Goal: Task Accomplishment & Management: Use online tool/utility

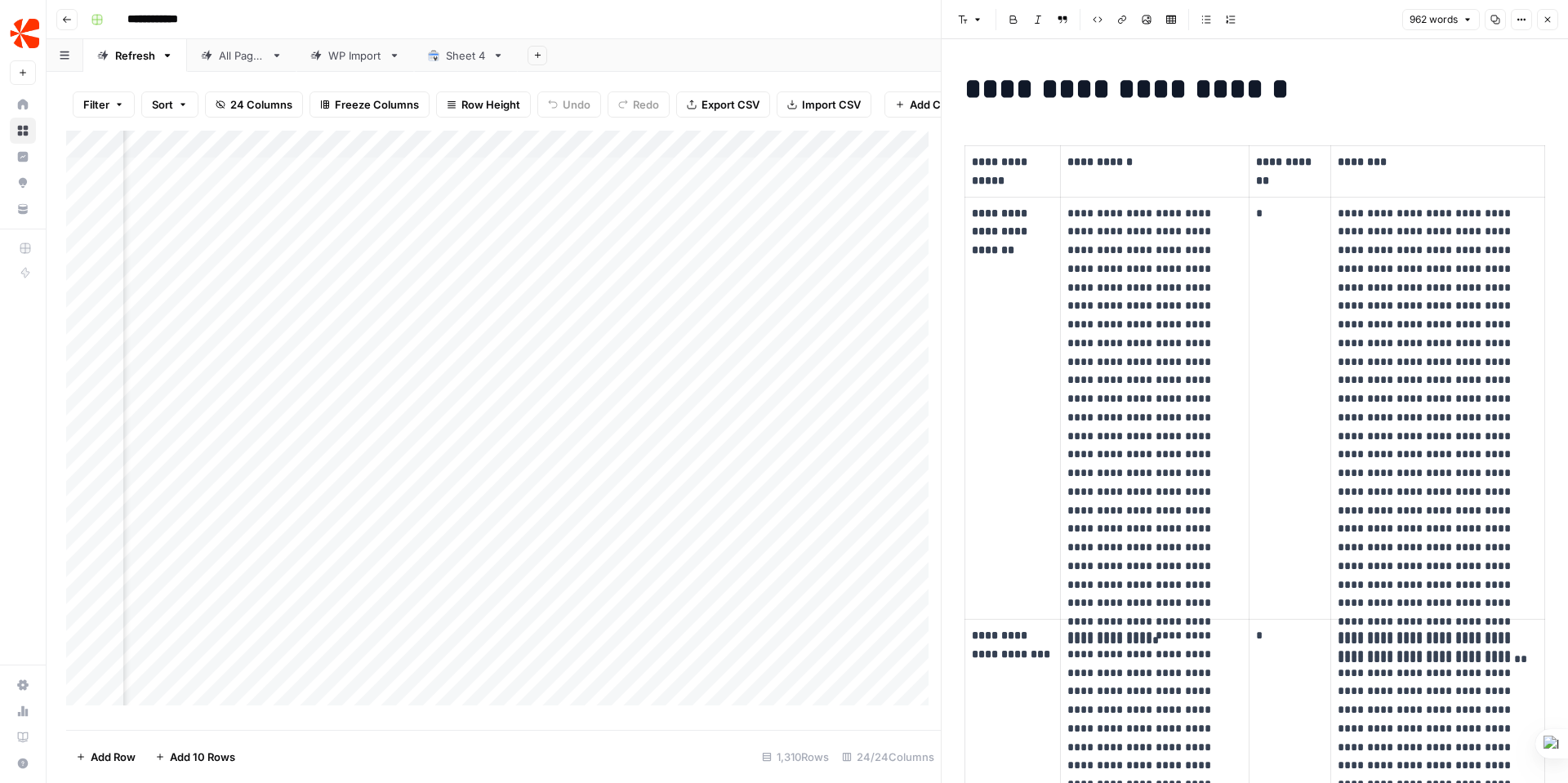
scroll to position [377, 0]
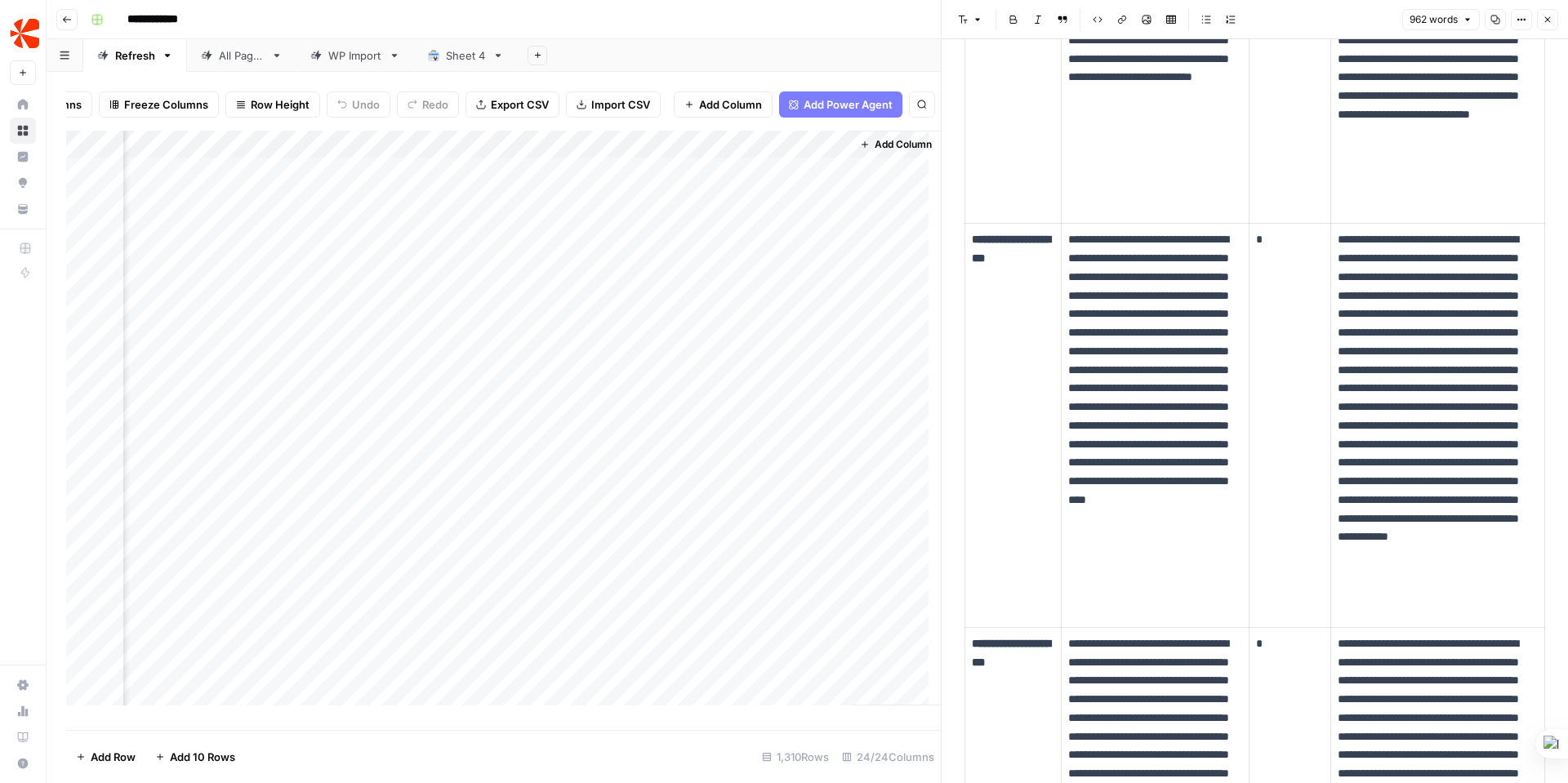
click at [1551, 23] on icon "button" at bounding box center [1548, 20] width 10 height 10
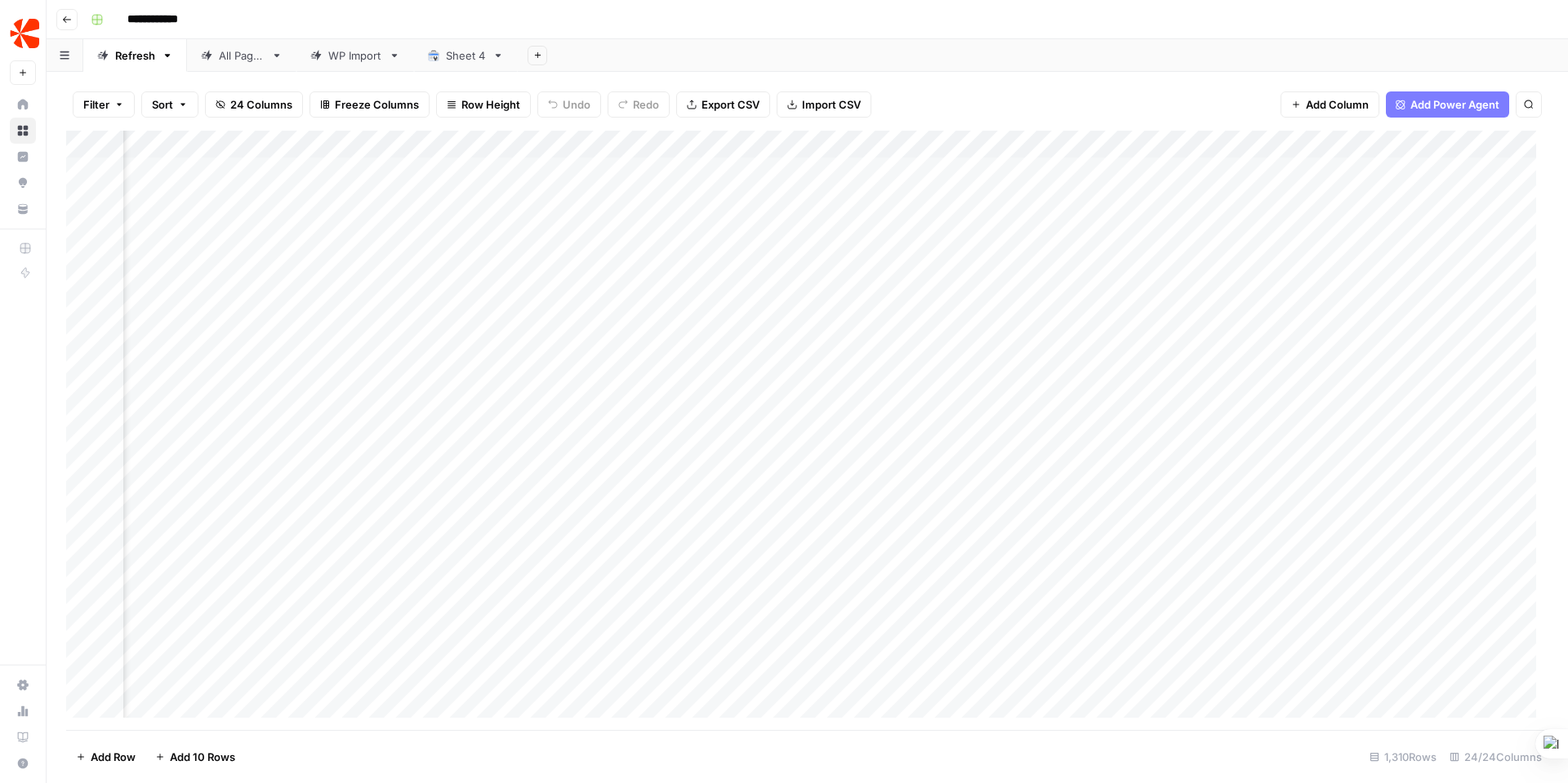
scroll to position [0, 1507]
click at [291, 170] on div "Add Column" at bounding box center [808, 430] width 1483 height 600
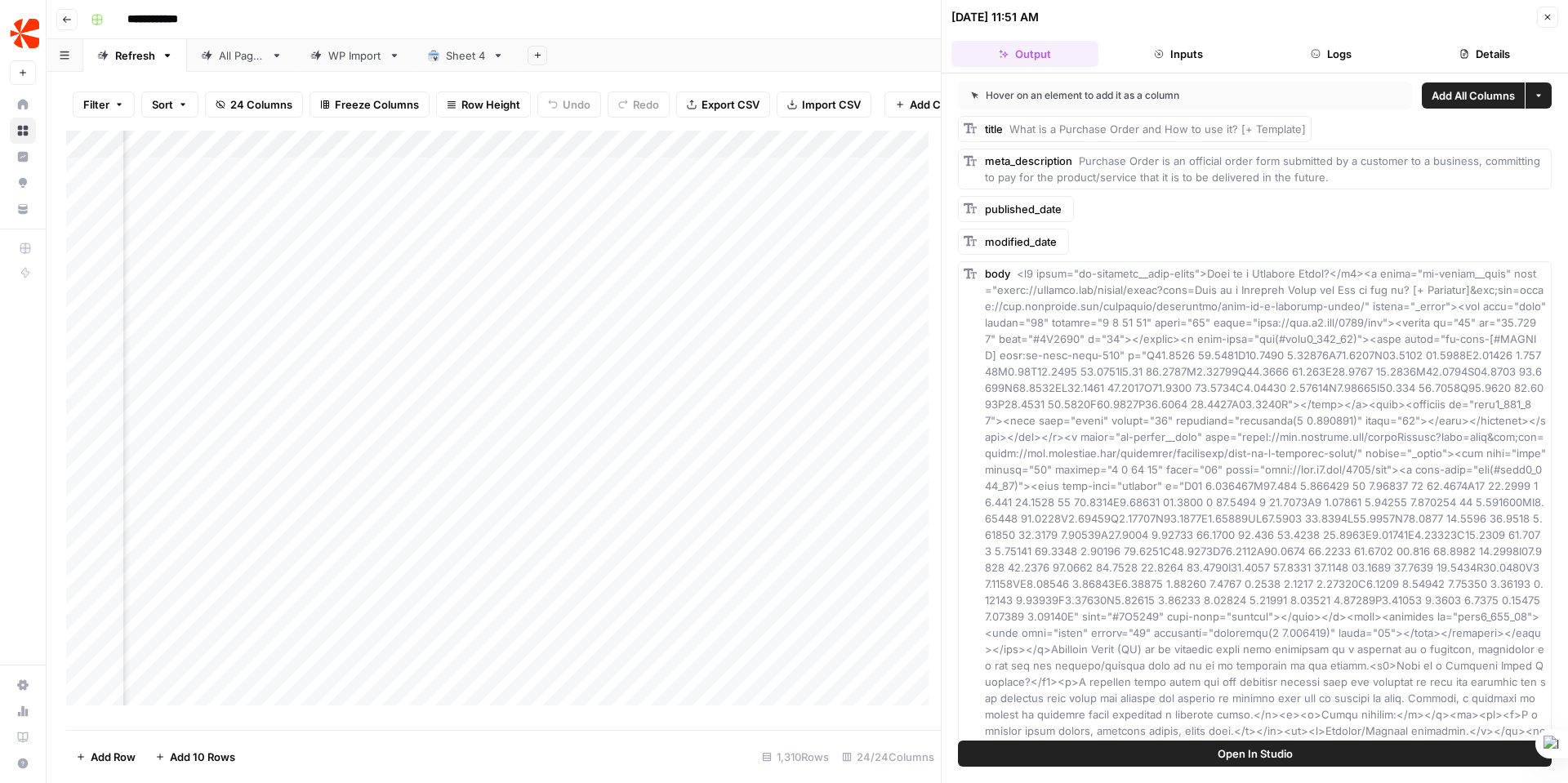
click at [1332, 51] on button "Logs" at bounding box center [1332, 54] width 147 height 26
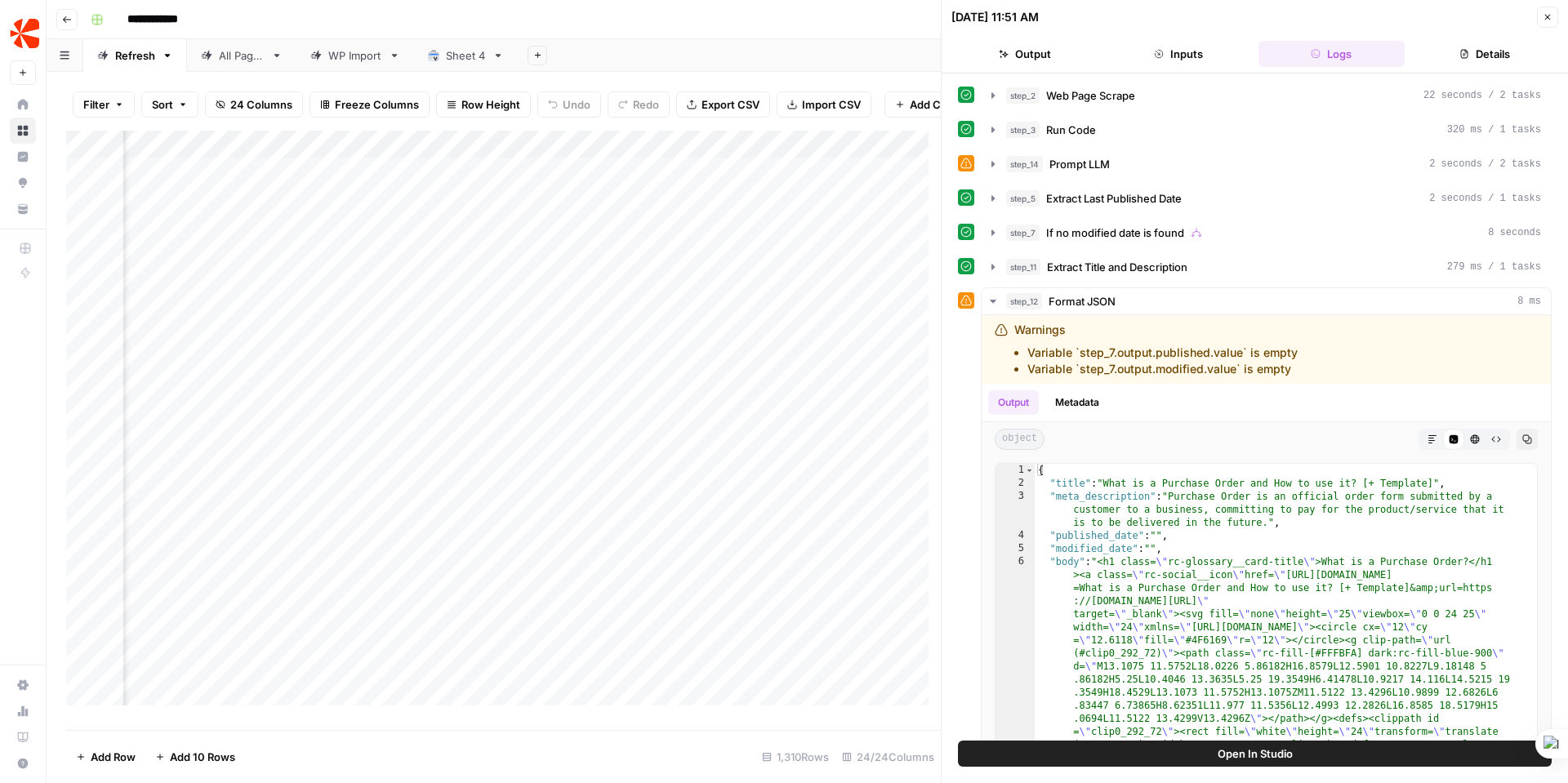
scroll to position [0, 2144]
click at [500, 182] on div "Add Column" at bounding box center [504, 423] width 875 height 587
click at [542, 182] on div "Add Column" at bounding box center [504, 423] width 875 height 587
click at [677, 147] on div "Add Column" at bounding box center [504, 423] width 875 height 587
click at [676, 50] on div "Add Sheet" at bounding box center [1043, 55] width 1051 height 32
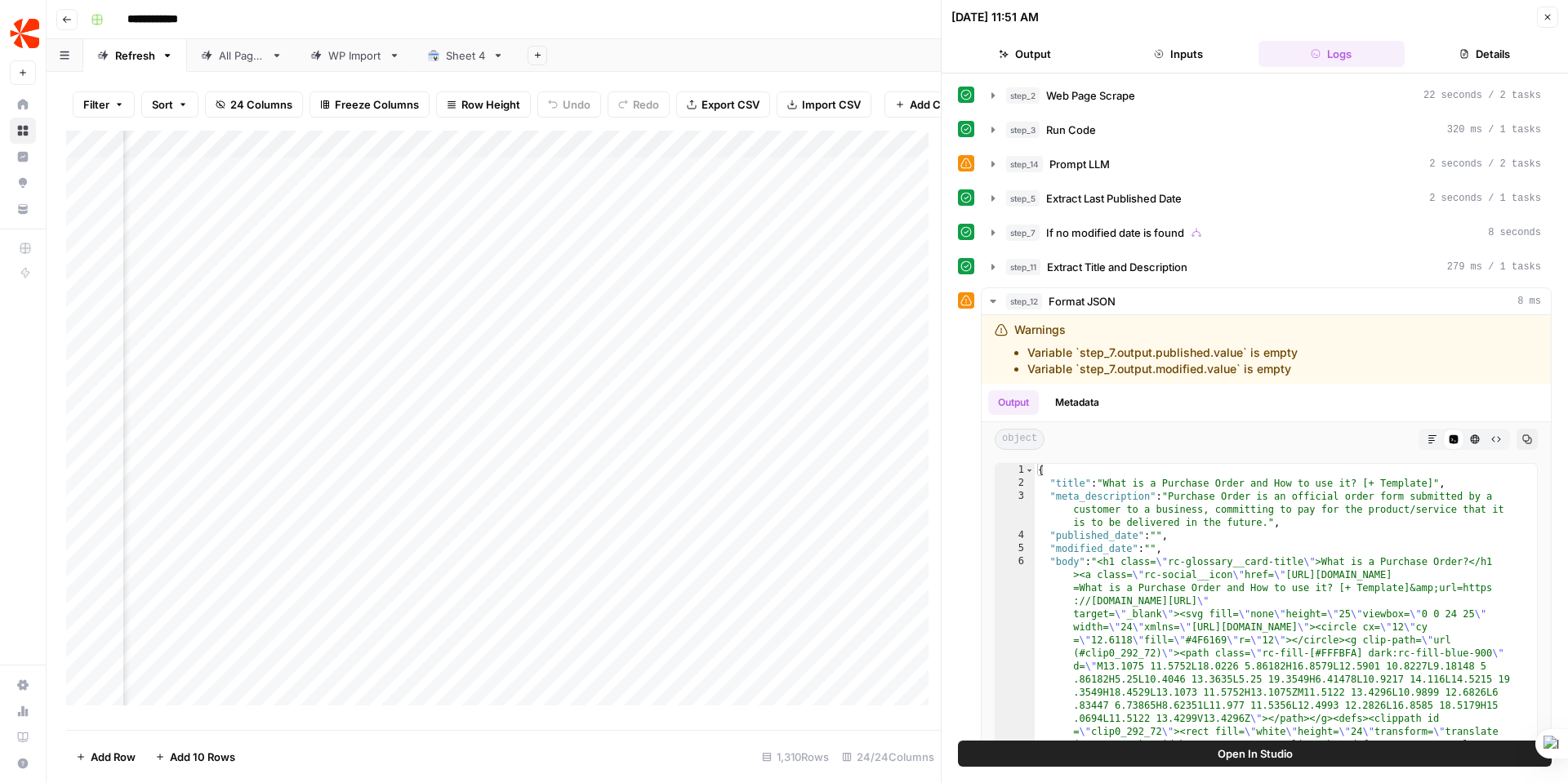
click at [647, 183] on div "Add Column" at bounding box center [504, 423] width 875 height 587
click at [647, 180] on div "Add Column" at bounding box center [504, 423] width 875 height 587
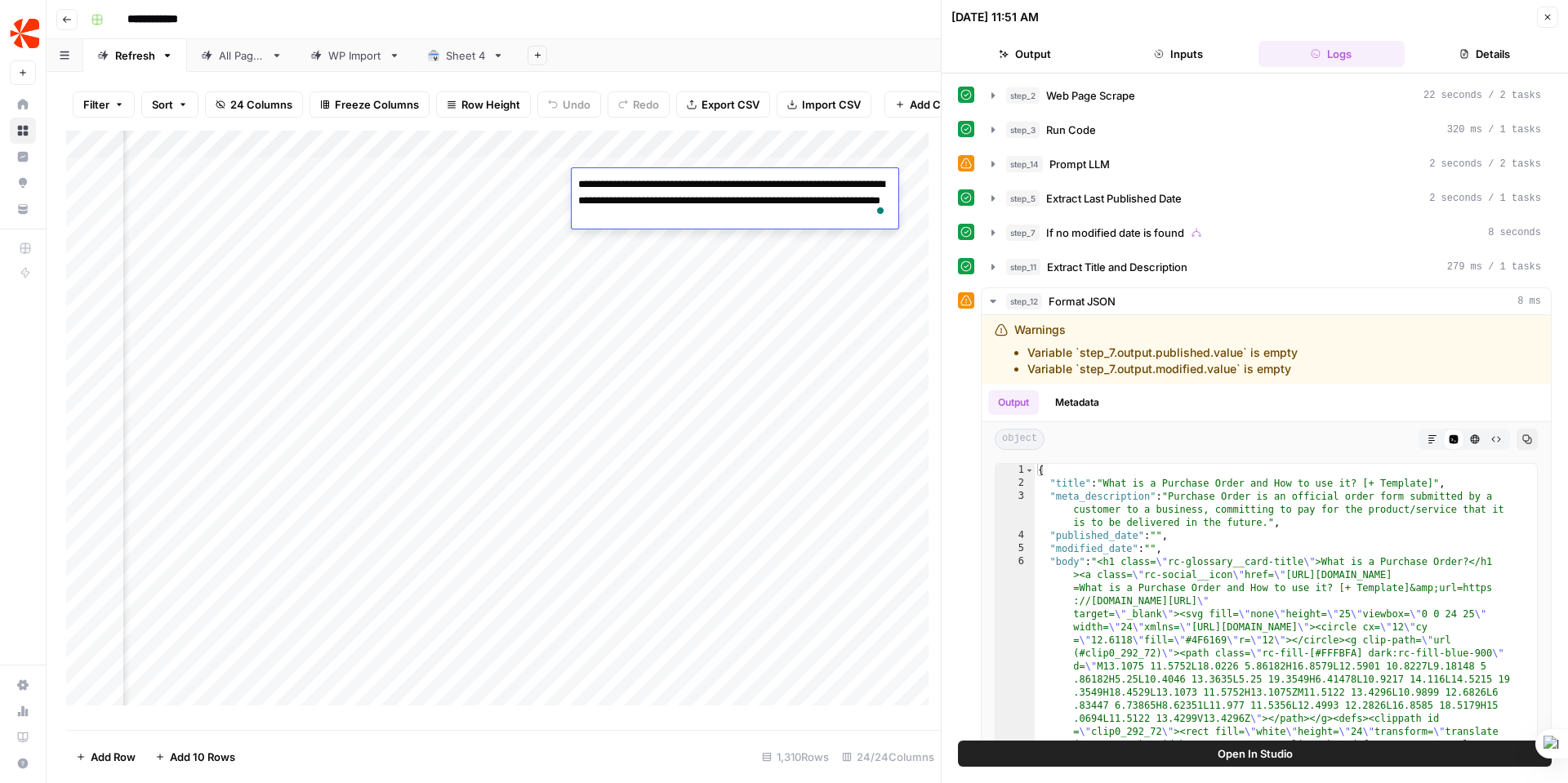
click at [738, 23] on div "**********" at bounding box center [818, 20] width 1467 height 26
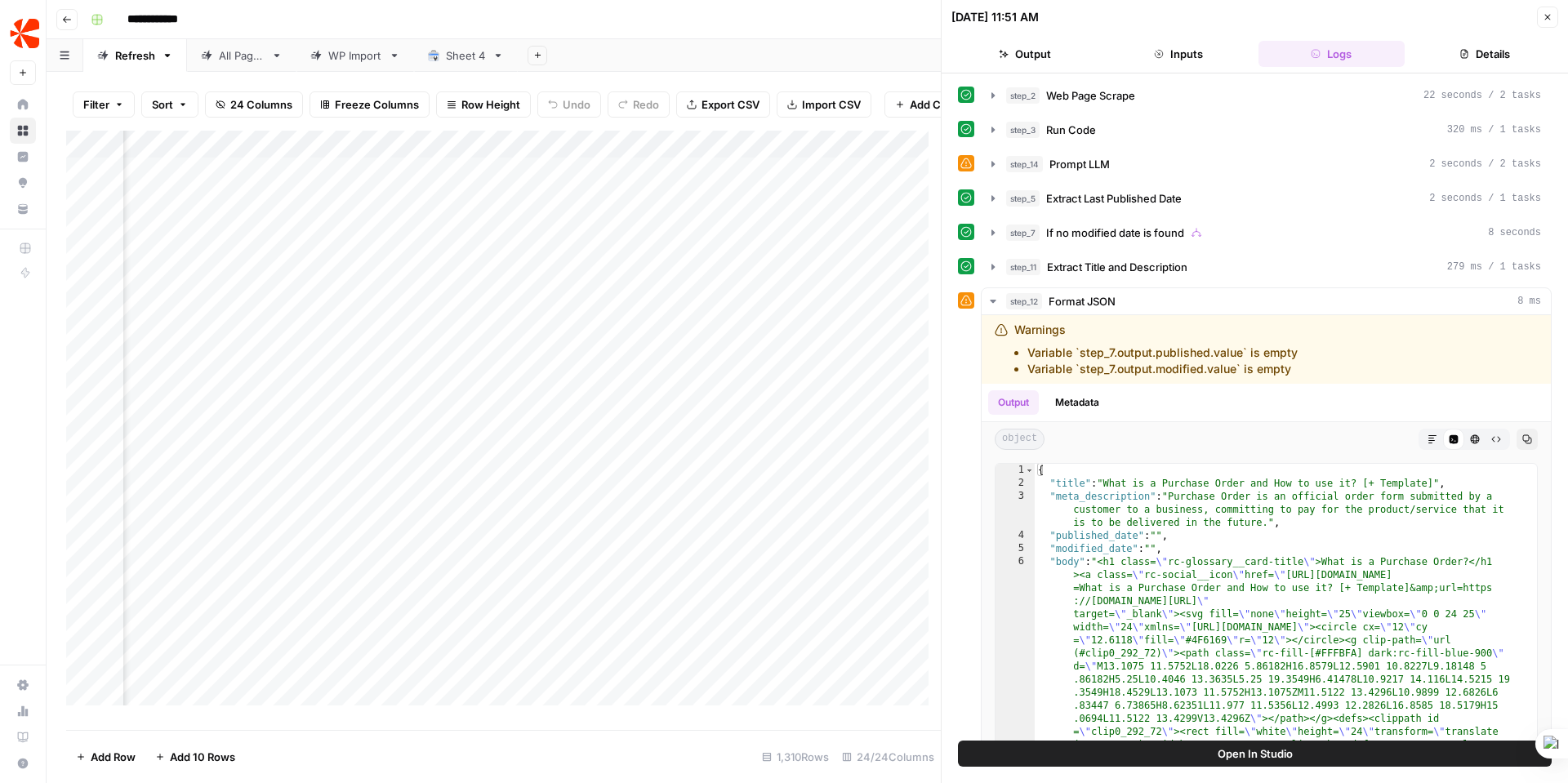
click at [818, 183] on div "Add Column" at bounding box center [504, 423] width 875 height 587
click at [554, 183] on div "Add Column" at bounding box center [504, 423] width 875 height 587
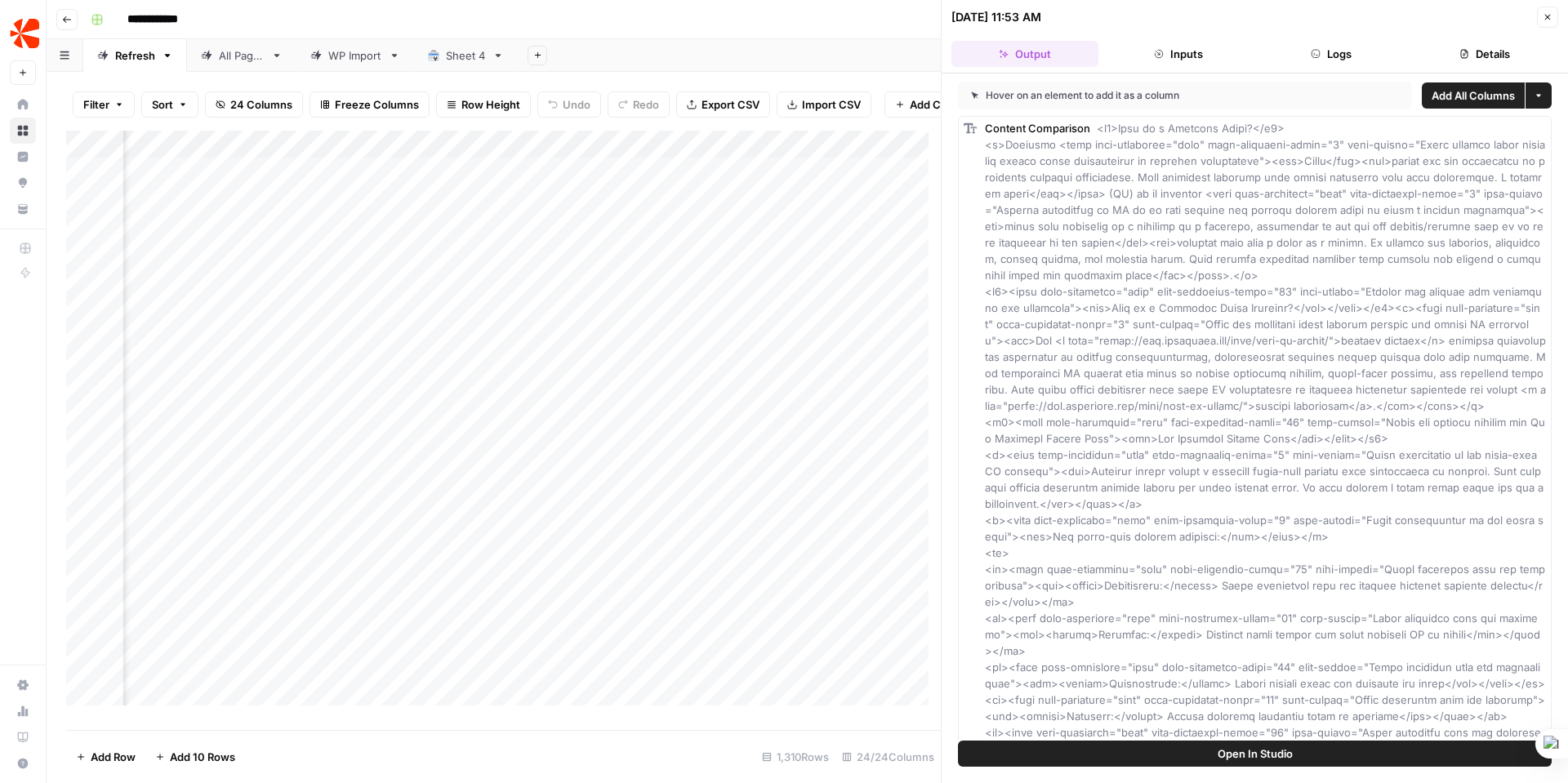
click at [1348, 49] on button "Logs" at bounding box center [1332, 54] width 147 height 26
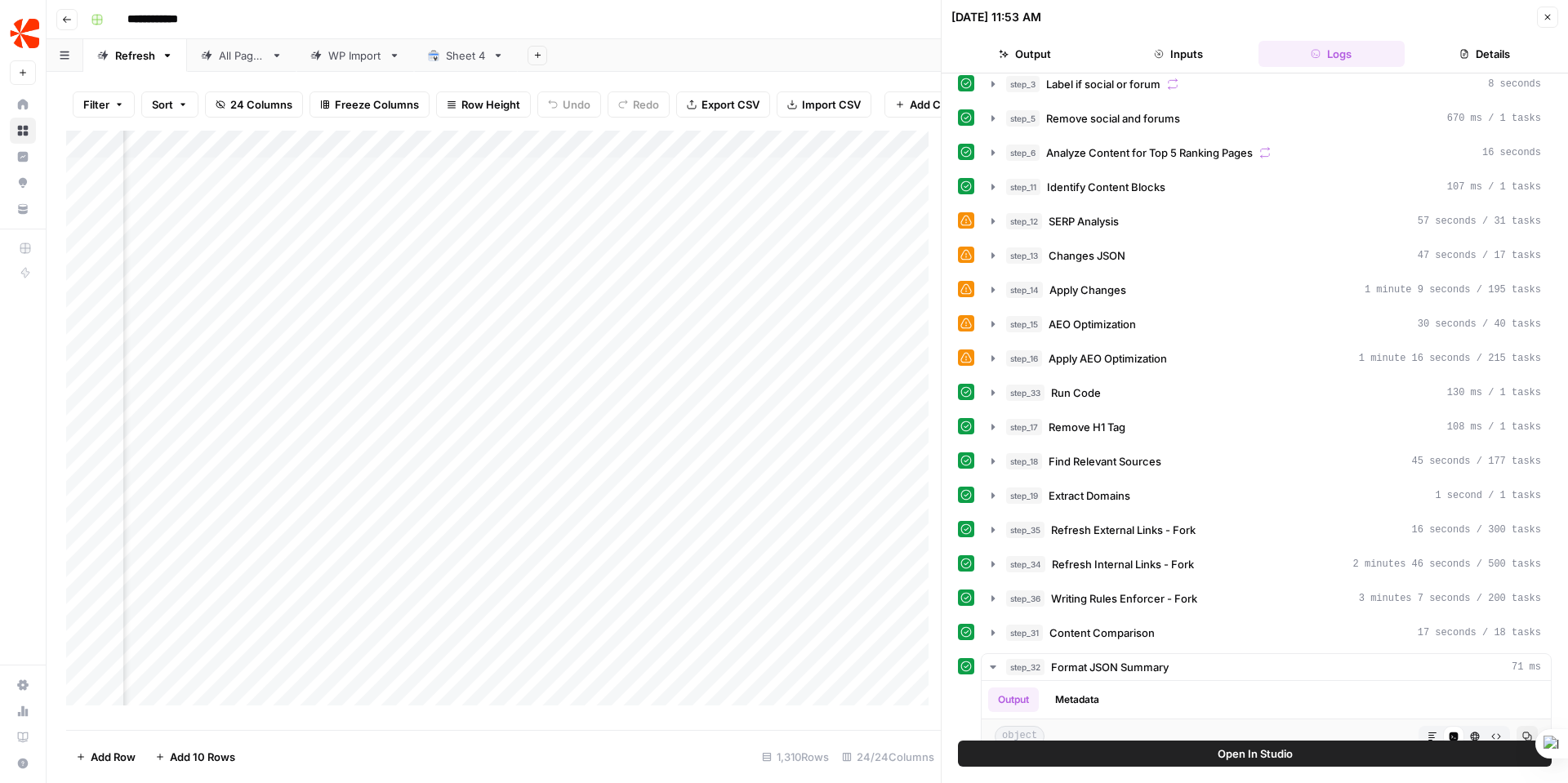
scroll to position [93, 0]
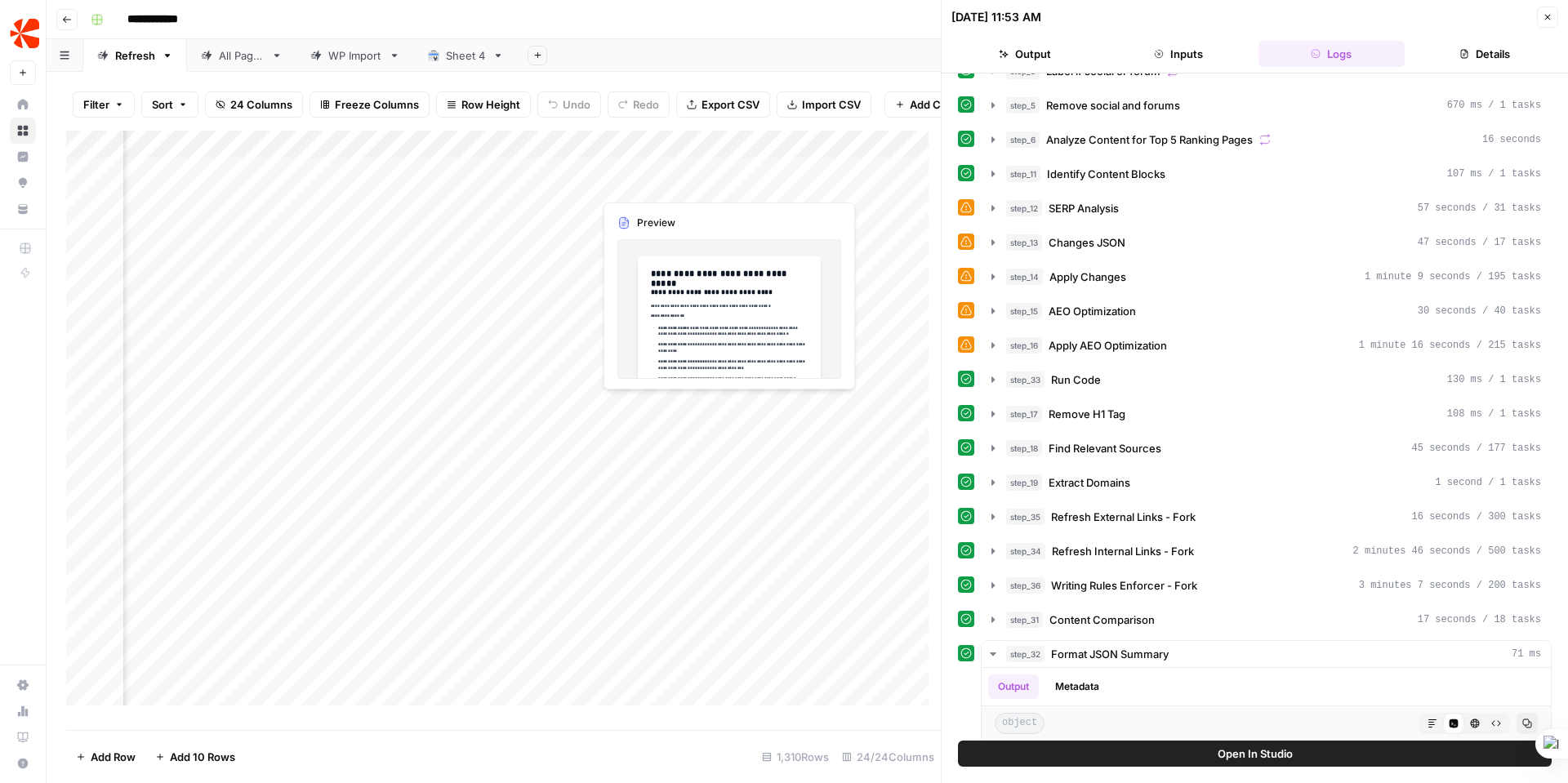
click at [655, 178] on div "Add Column" at bounding box center [504, 423] width 875 height 587
click at [724, 181] on div "Add Column" at bounding box center [504, 423] width 875 height 587
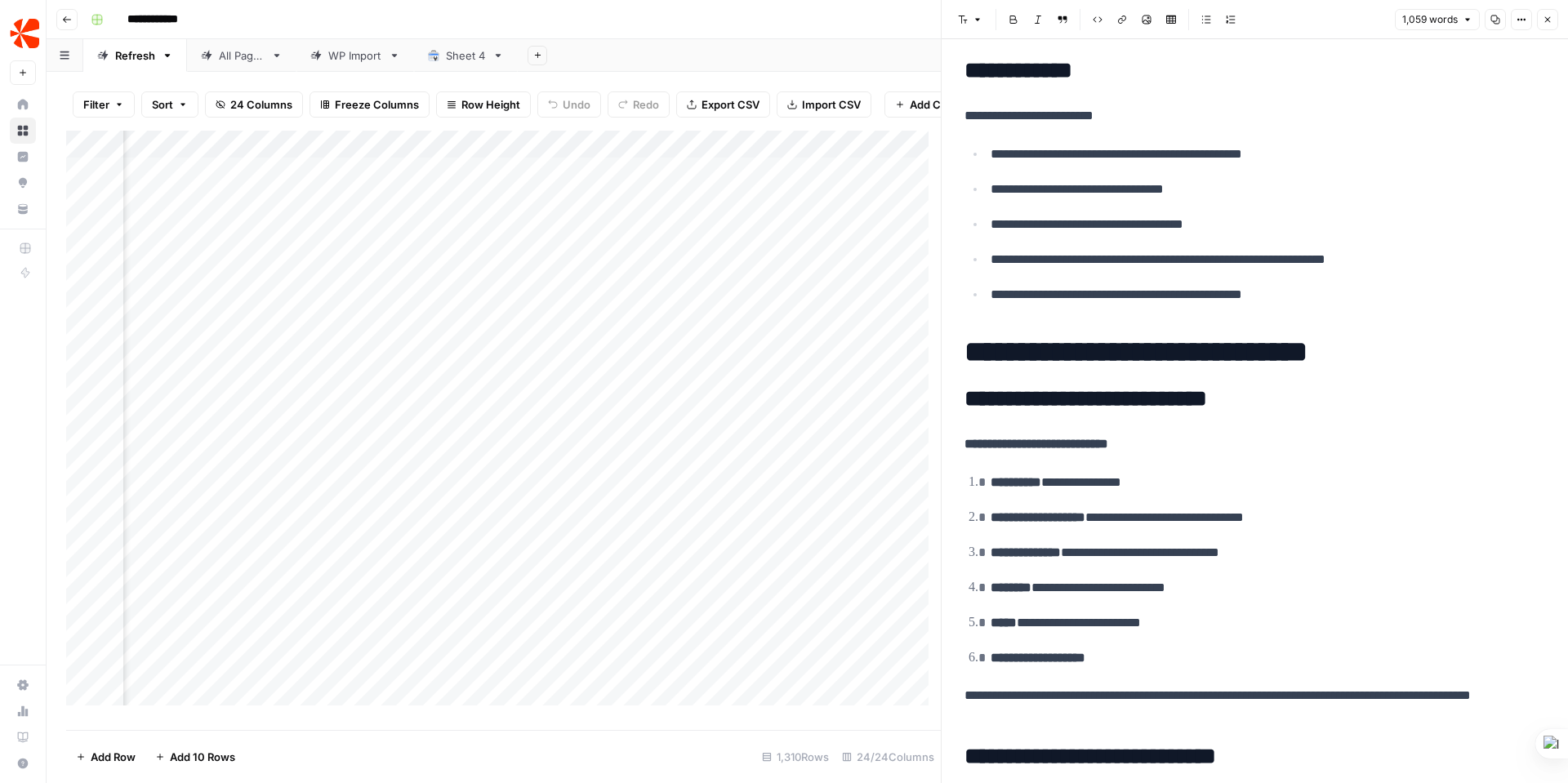
scroll to position [0, 2953]
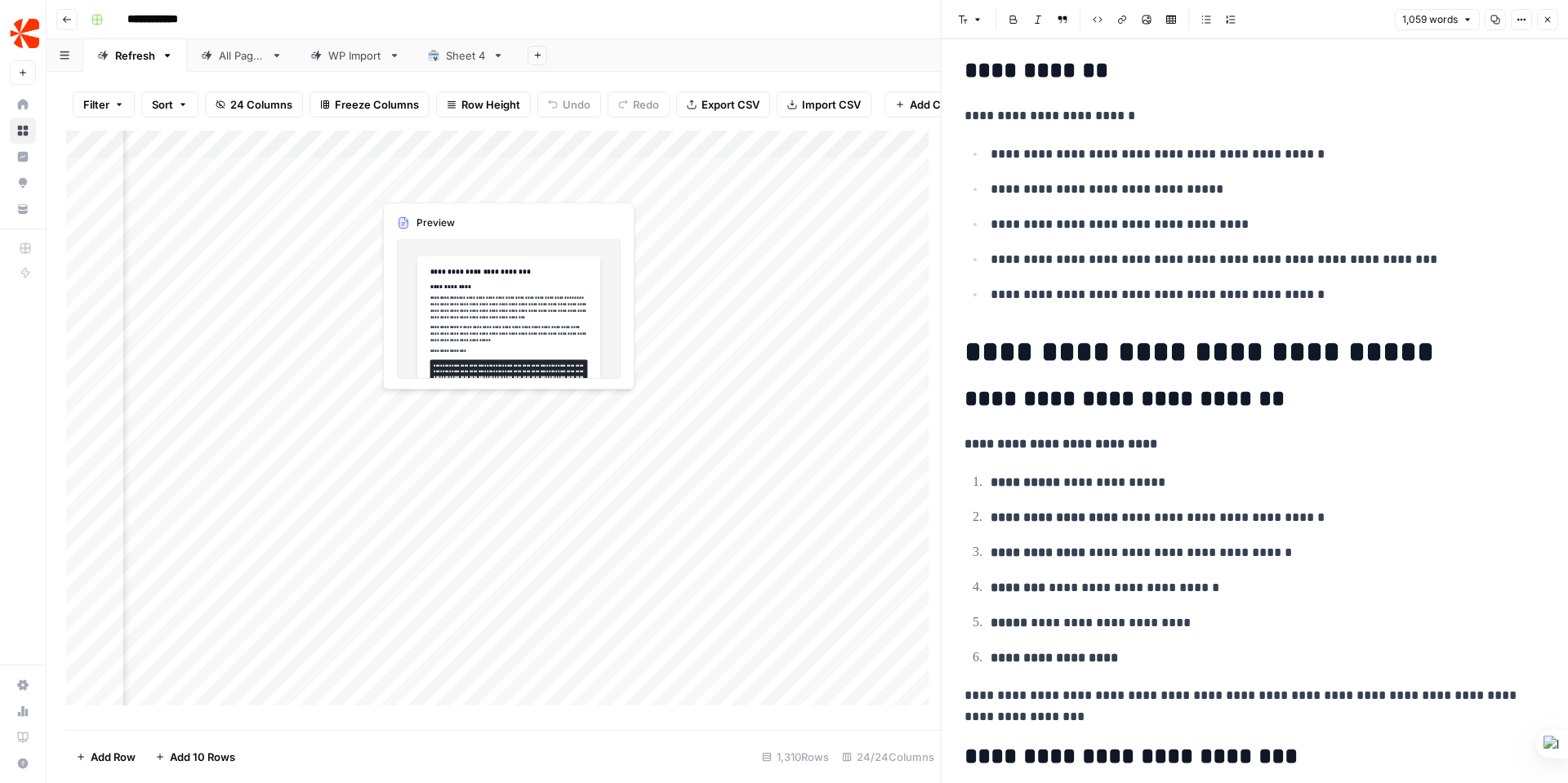
click at [441, 182] on div "Add Column" at bounding box center [504, 423] width 875 height 587
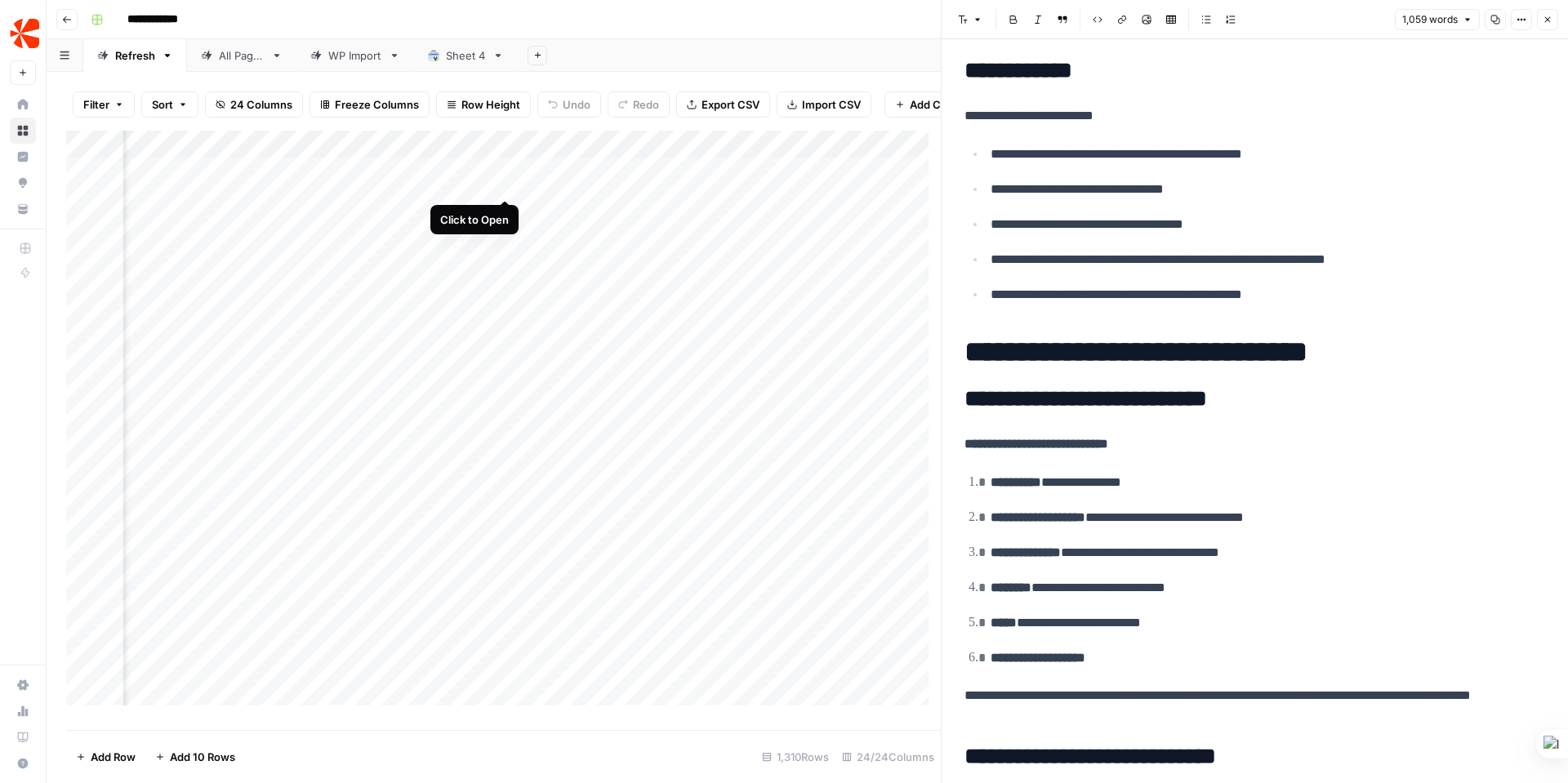
click at [507, 182] on div "Add Column" at bounding box center [504, 423] width 875 height 587
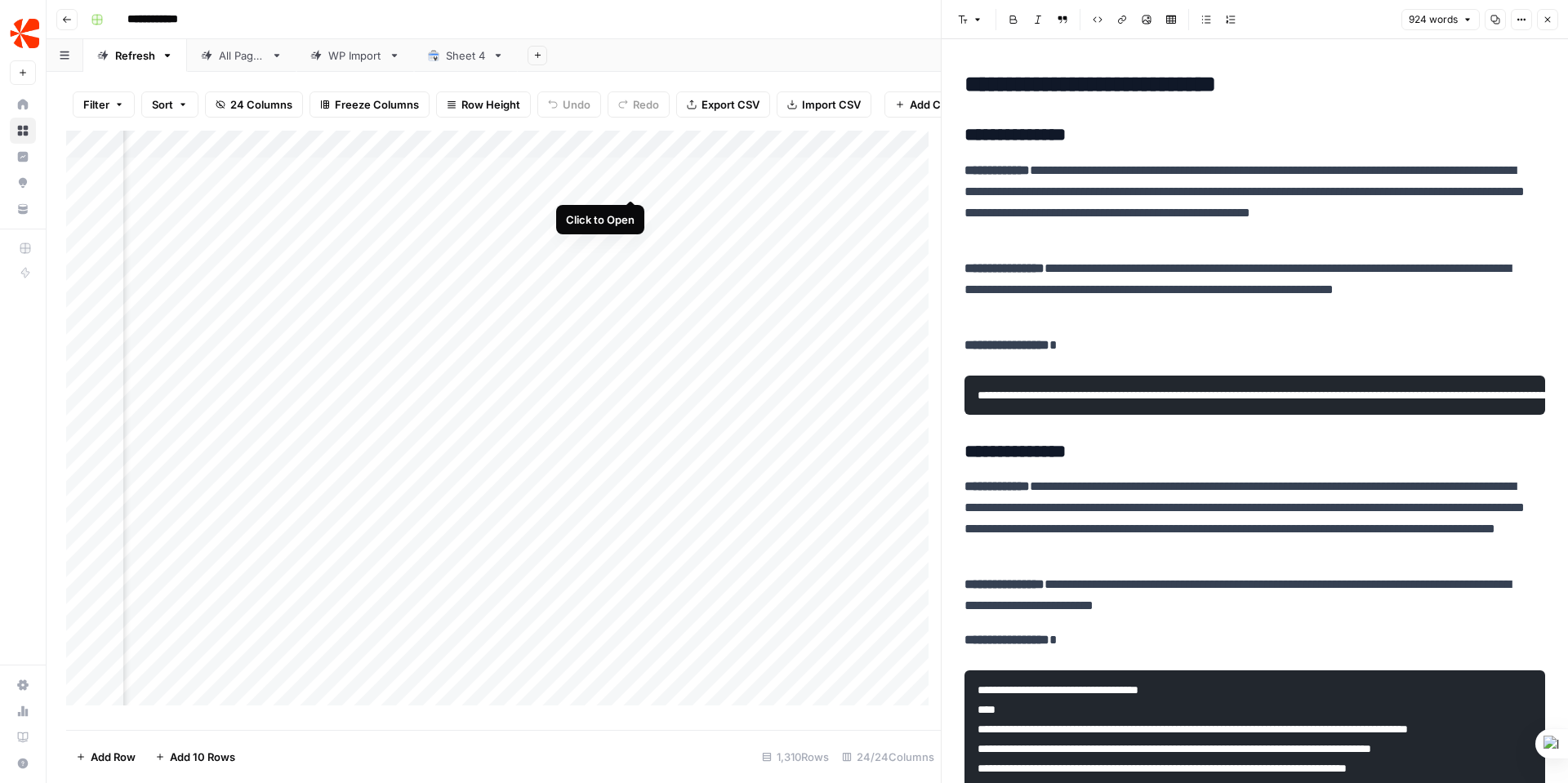
click at [630, 181] on div "Add Column" at bounding box center [504, 423] width 875 height 587
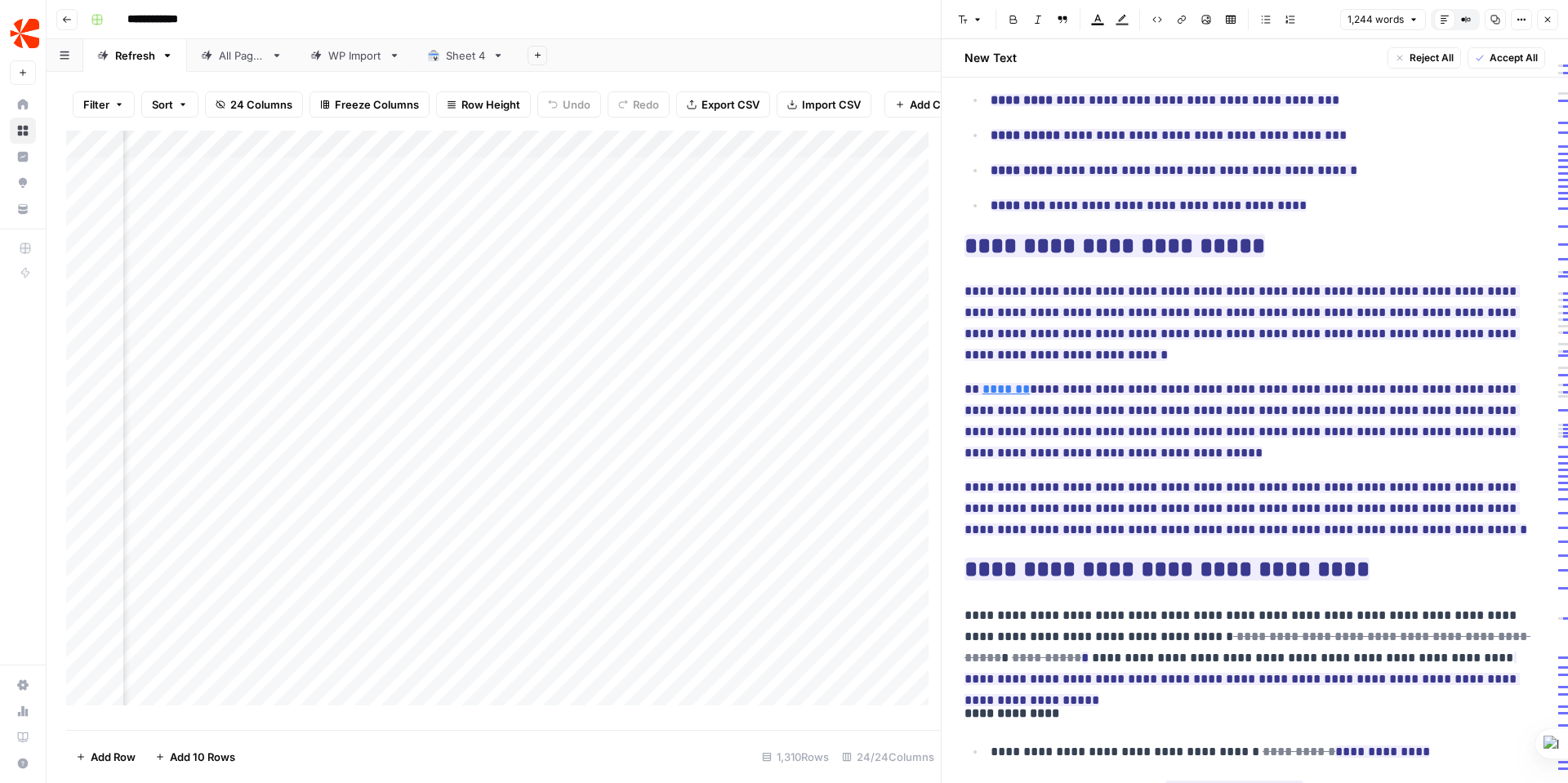
scroll to position [1164, 0]
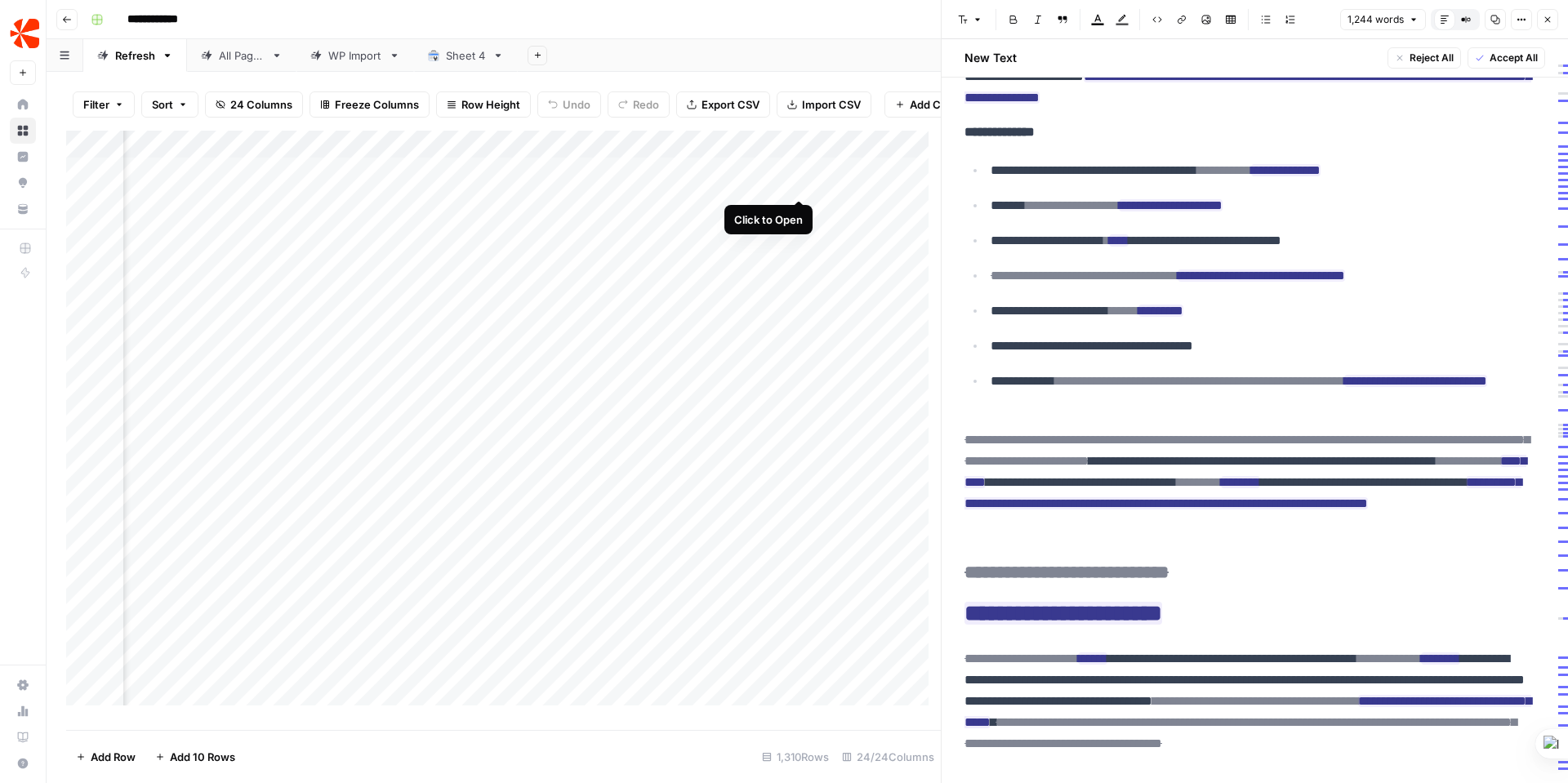
click at [798, 180] on div "Add Column" at bounding box center [504, 423] width 875 height 587
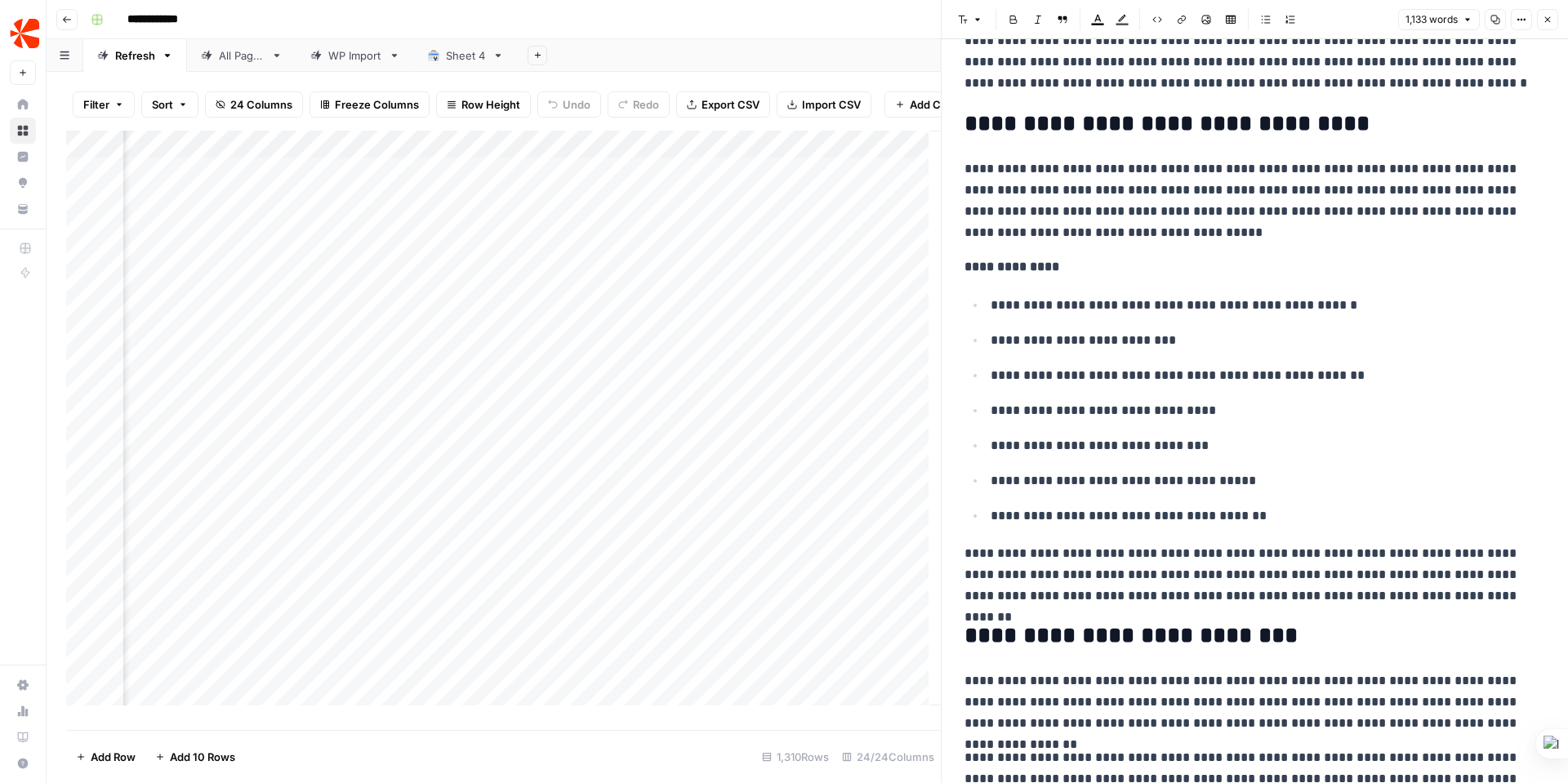
scroll to position [0, 3366]
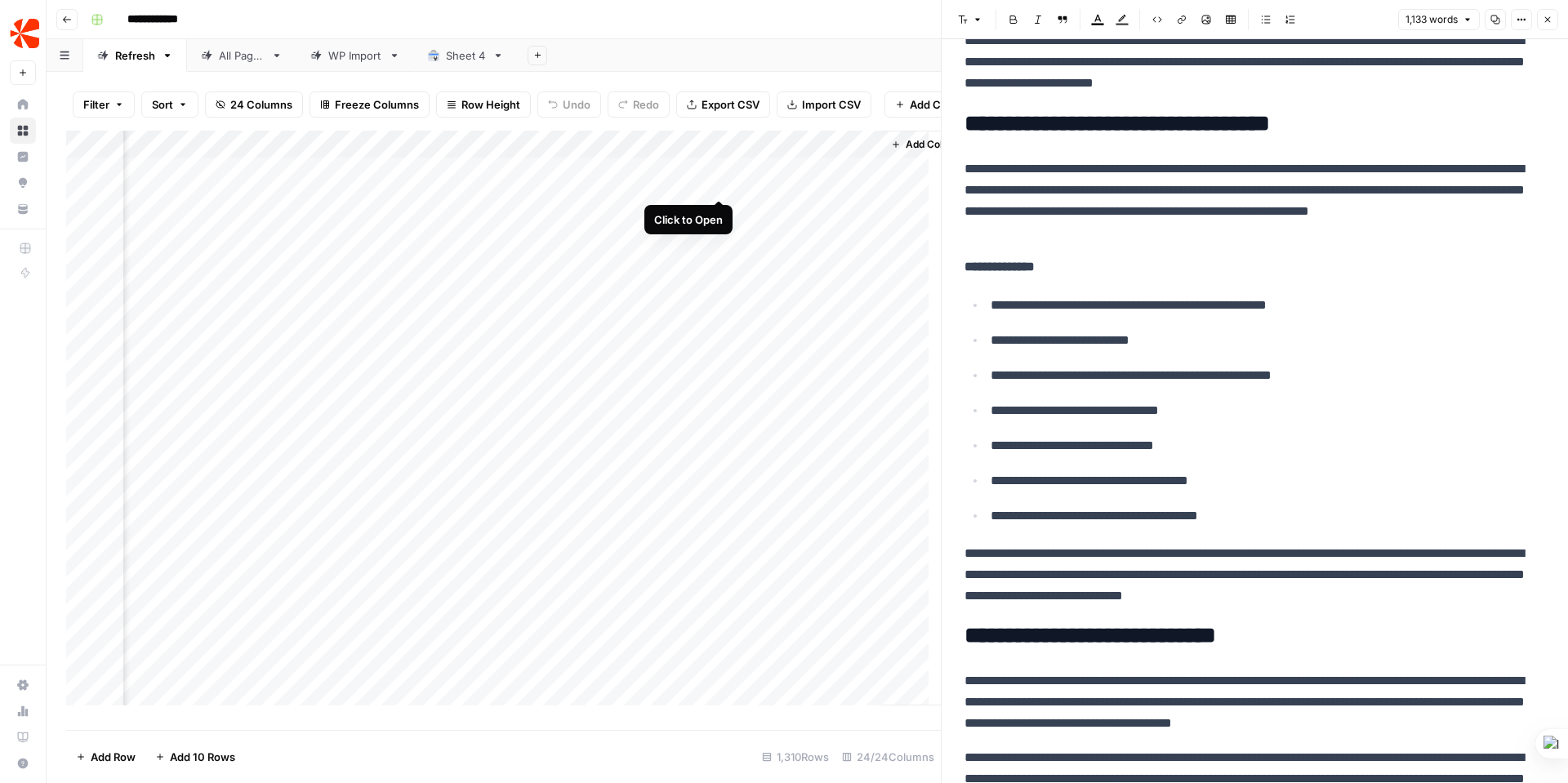
click at [716, 179] on div "Add Column" at bounding box center [504, 423] width 875 height 587
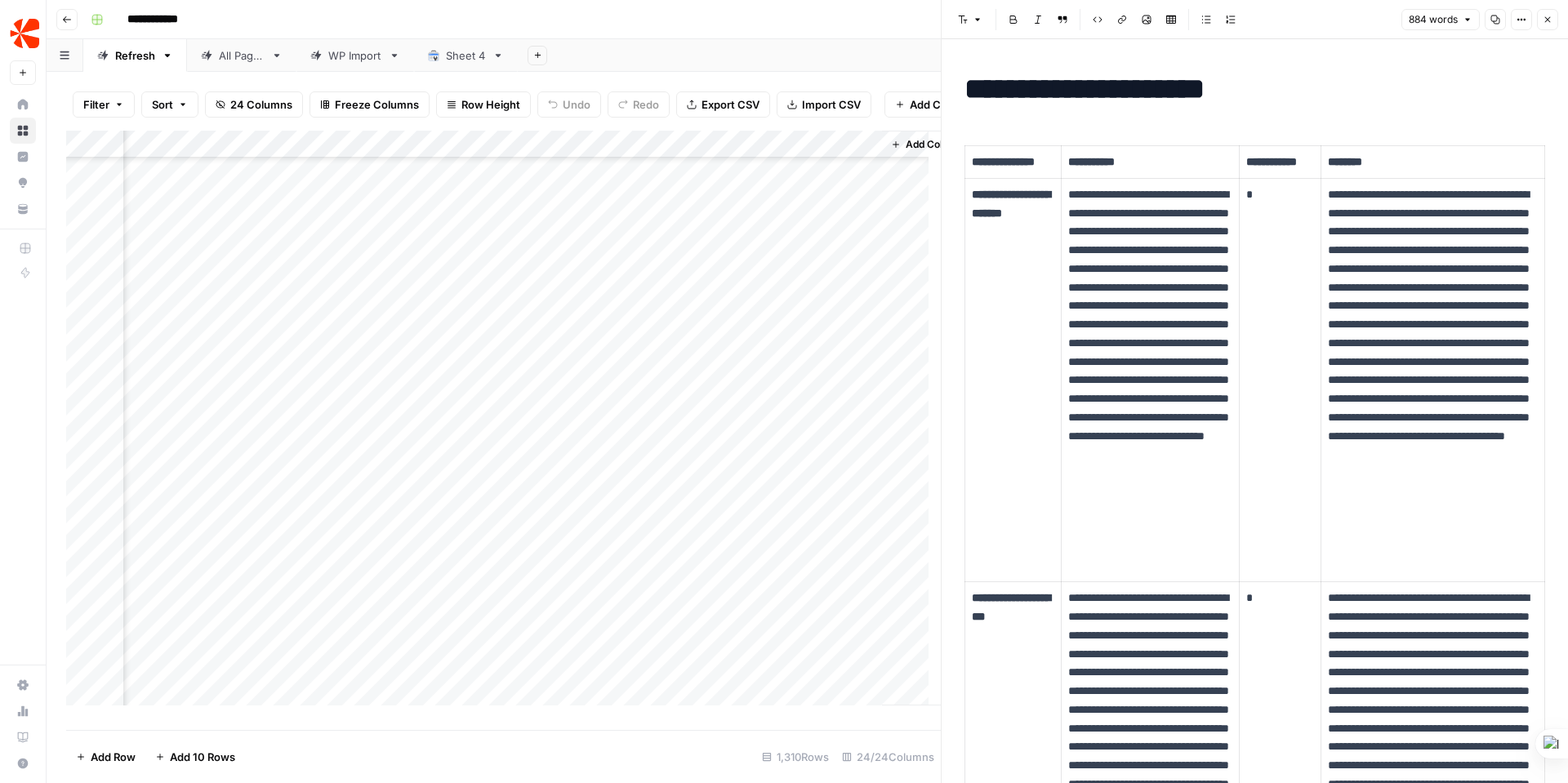
scroll to position [0, 3366]
click at [828, 184] on div "Add Column" at bounding box center [504, 423] width 875 height 587
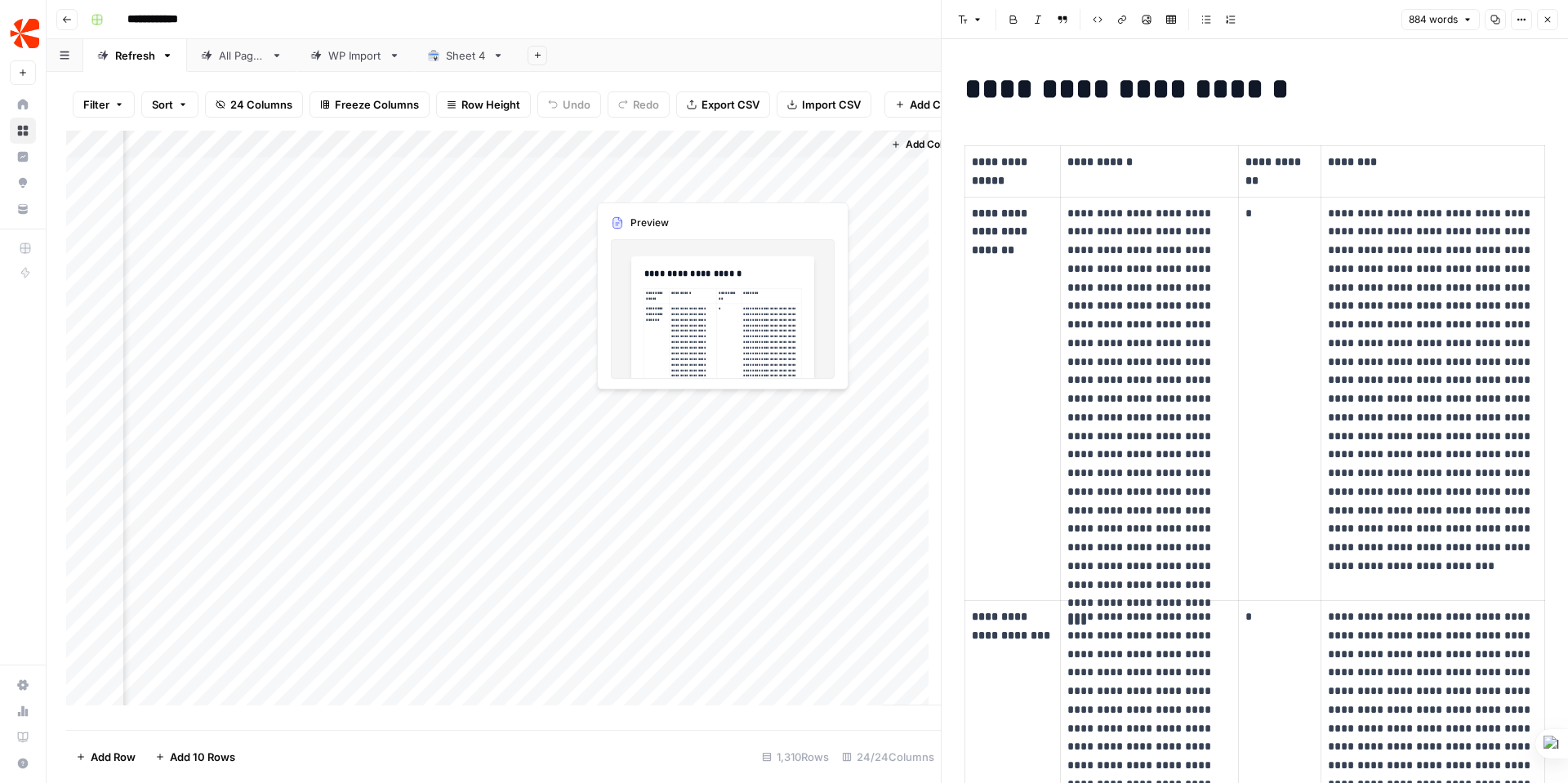
click at [643, 183] on div "Add Column" at bounding box center [504, 423] width 875 height 587
click at [720, 176] on div "Add Column" at bounding box center [504, 423] width 875 height 587
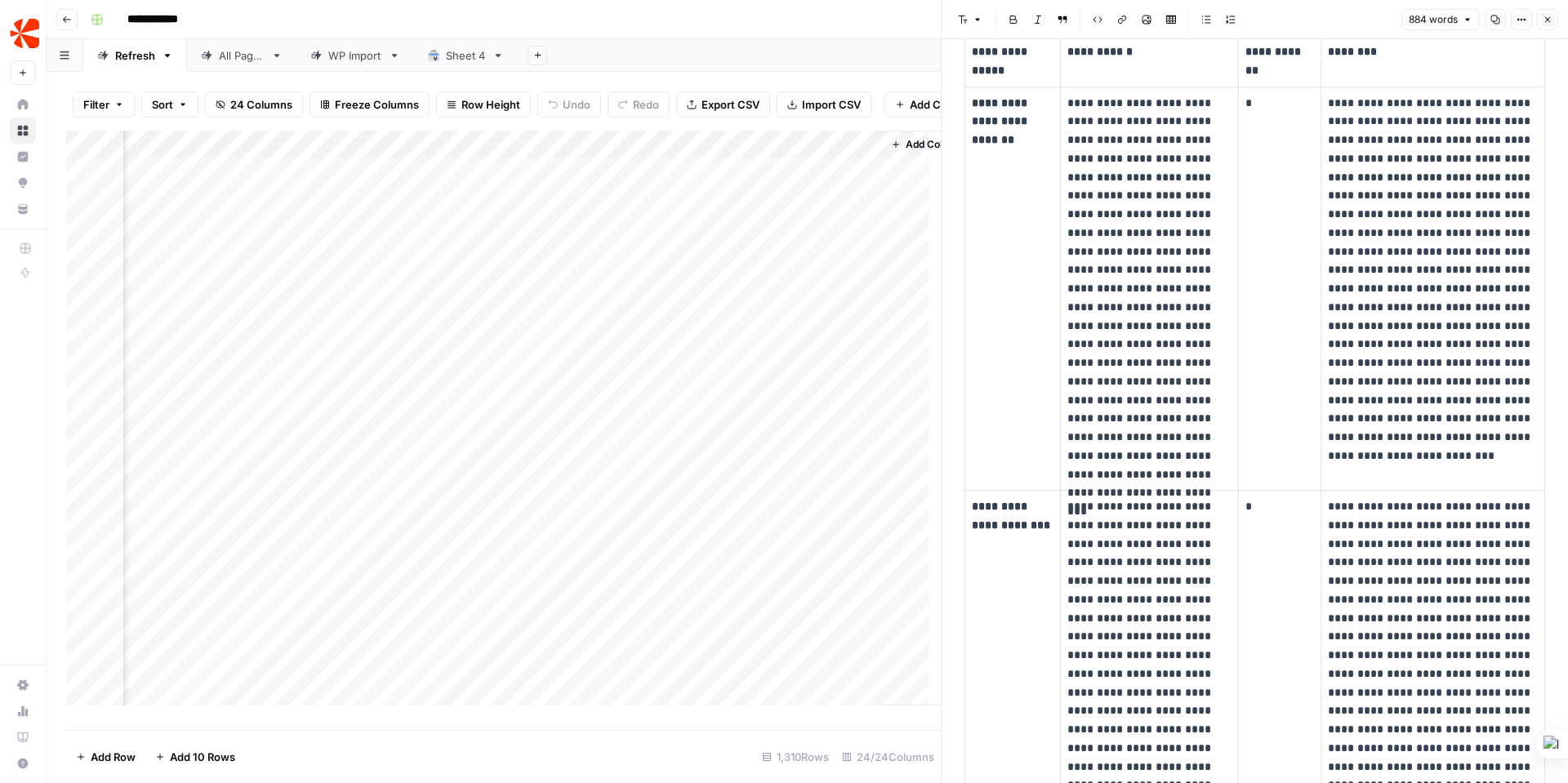
scroll to position [109, 0]
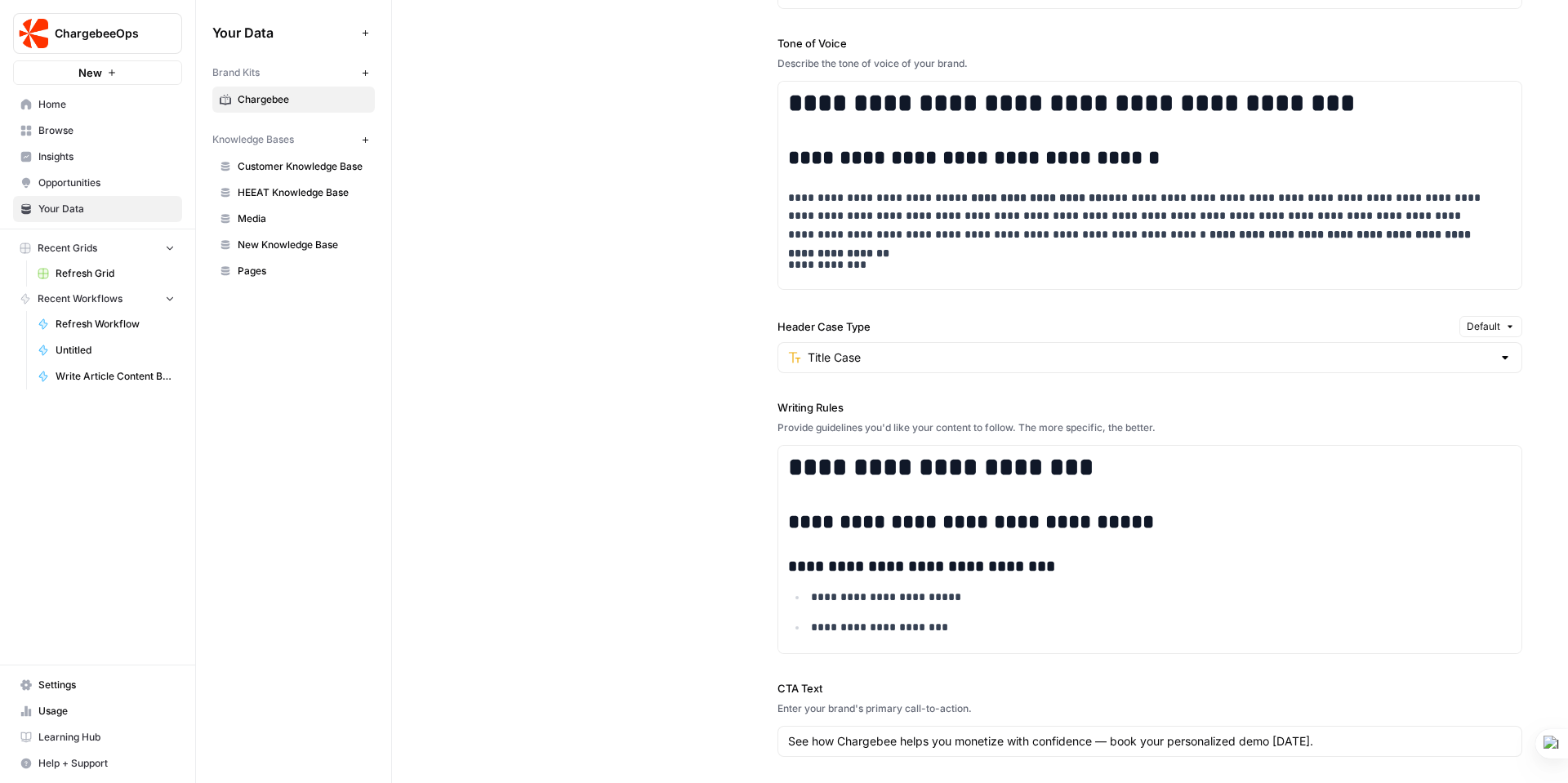
scroll to position [1685, 0]
